Goal: Information Seeking & Learning: Learn about a topic

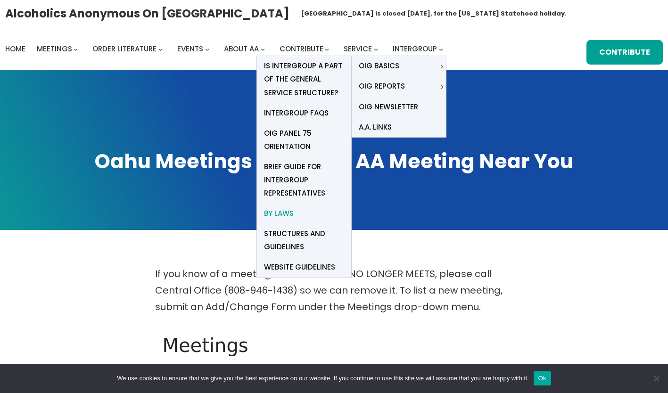
click at [281, 211] on span "By Laws" at bounding box center [279, 213] width 30 height 13
click at [281, 234] on span "Structures and Guidelines" at bounding box center [304, 240] width 80 height 26
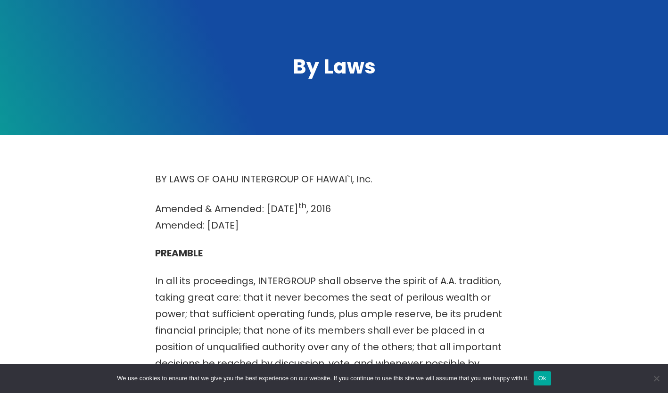
scroll to position [94, 0]
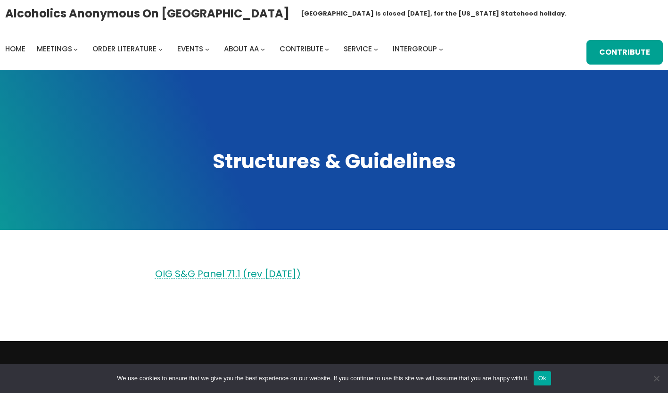
click at [202, 271] on link "OIG S&G Panel 71.1 (rev [DATE])" at bounding box center [228, 273] width 146 height 13
